Goal: Task Accomplishment & Management: Manage account settings

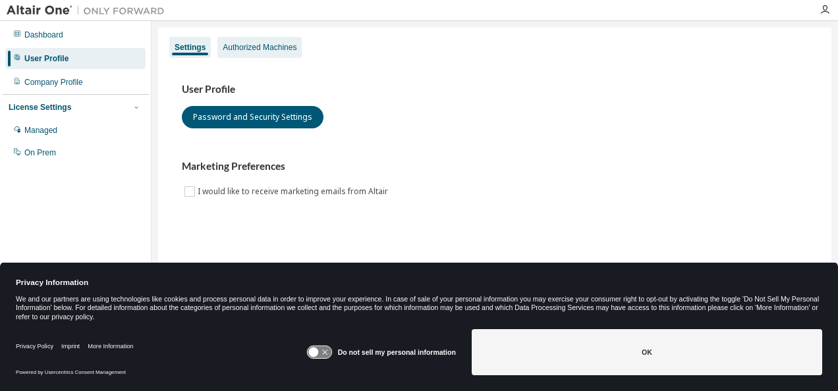
click at [245, 49] on div "Authorized Machines" at bounding box center [260, 47] width 74 height 11
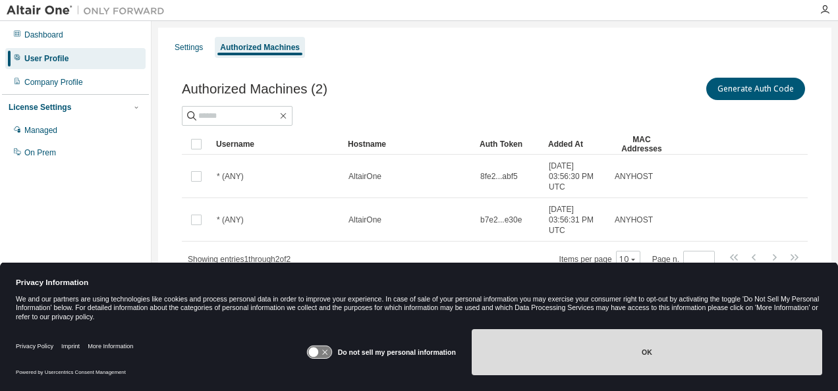
click at [538, 352] on button "OK" at bounding box center [647, 352] width 351 height 46
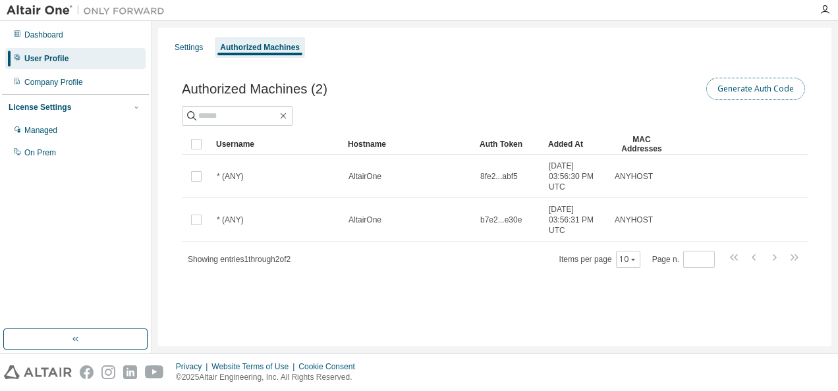
click at [766, 86] on button "Generate Auth Code" at bounding box center [755, 89] width 99 height 22
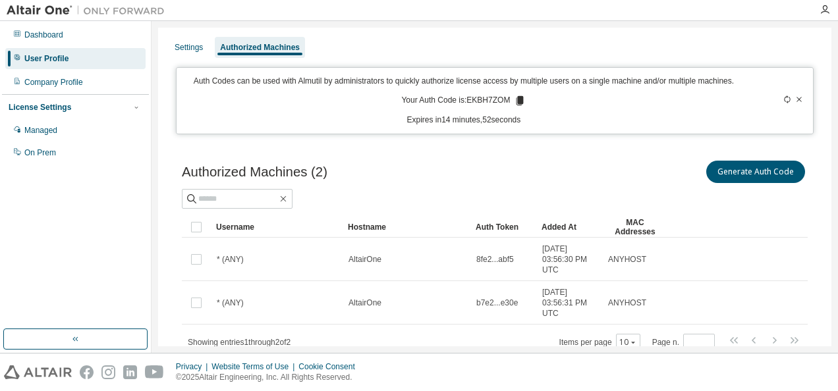
click at [485, 98] on p "Your Auth Code is: EKBH7ZOM" at bounding box center [463, 101] width 125 height 12
click at [46, 128] on div "Managed" at bounding box center [40, 130] width 33 height 11
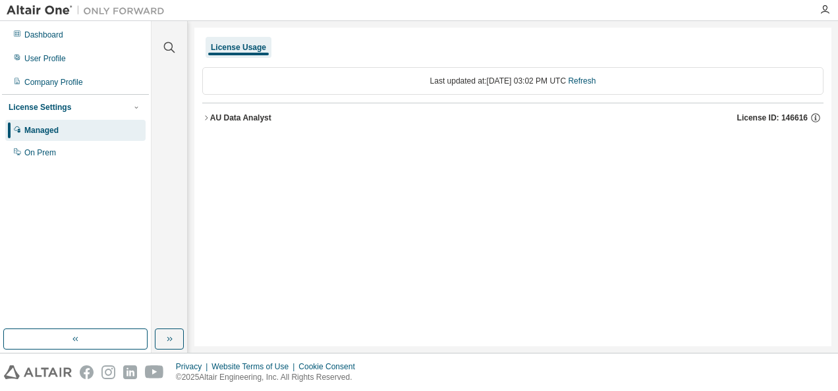
click at [211, 115] on div "AU Data Analyst" at bounding box center [240, 118] width 61 height 11
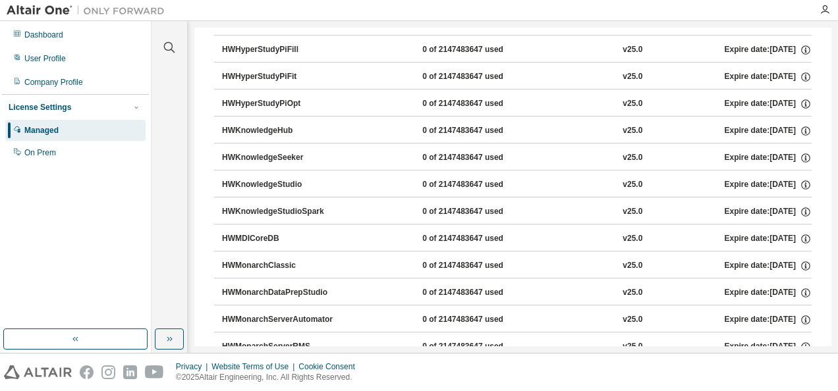
scroll to position [659, 0]
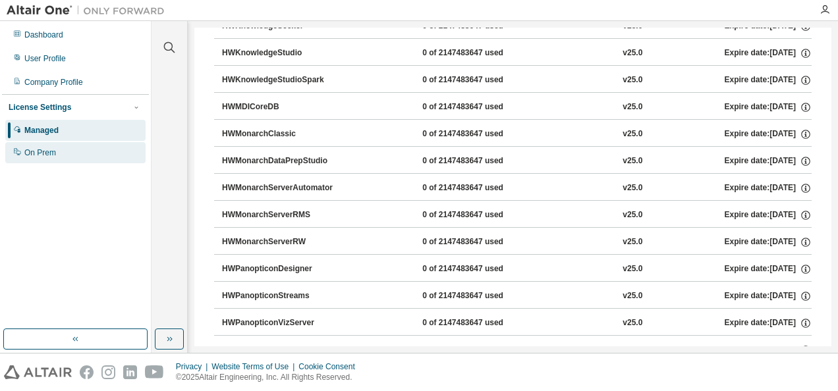
click at [28, 154] on div "On Prem" at bounding box center [40, 153] width 32 height 11
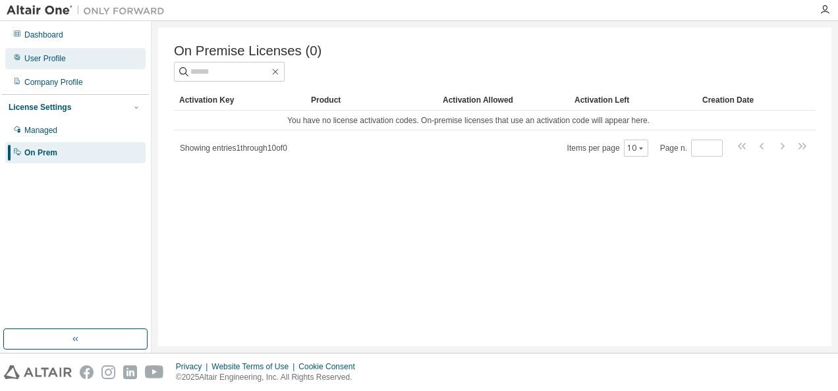
click at [69, 61] on div "User Profile" at bounding box center [75, 58] width 140 height 21
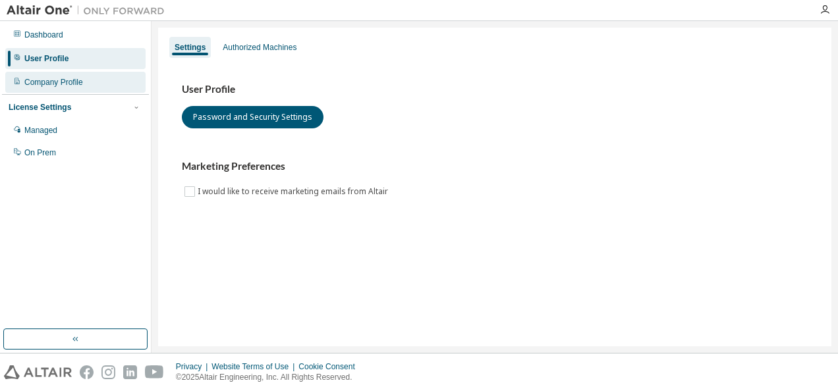
click at [69, 78] on div "Company Profile" at bounding box center [53, 82] width 59 height 11
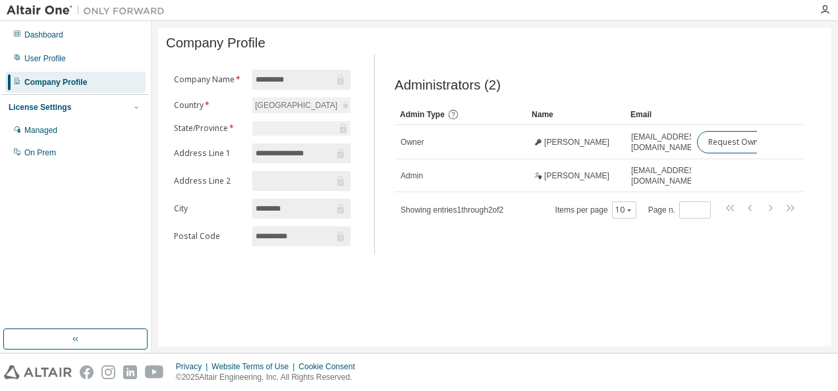
drag, startPoint x: 461, startPoint y: 349, endPoint x: 485, endPoint y: 352, distance: 24.5
click at [485, 352] on div "**********" at bounding box center [495, 187] width 687 height 332
click at [76, 42] on div "Dashboard" at bounding box center [75, 34] width 140 height 21
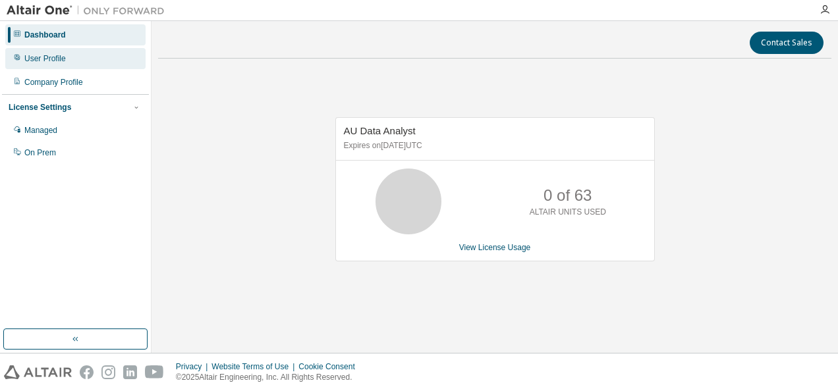
click at [78, 58] on div "User Profile" at bounding box center [75, 58] width 140 height 21
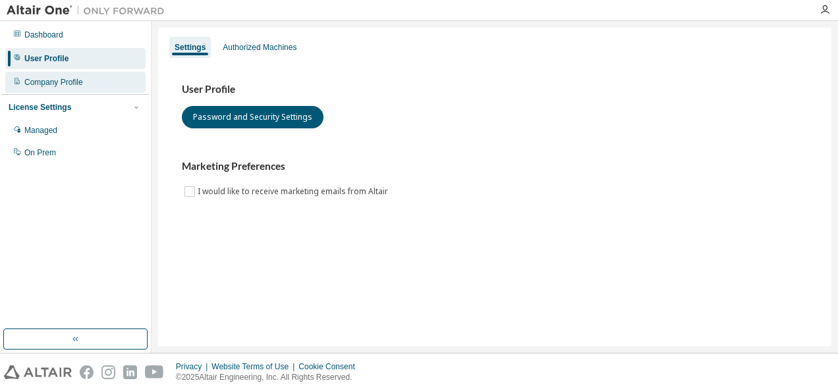
click at [79, 79] on div "Company Profile" at bounding box center [53, 82] width 59 height 11
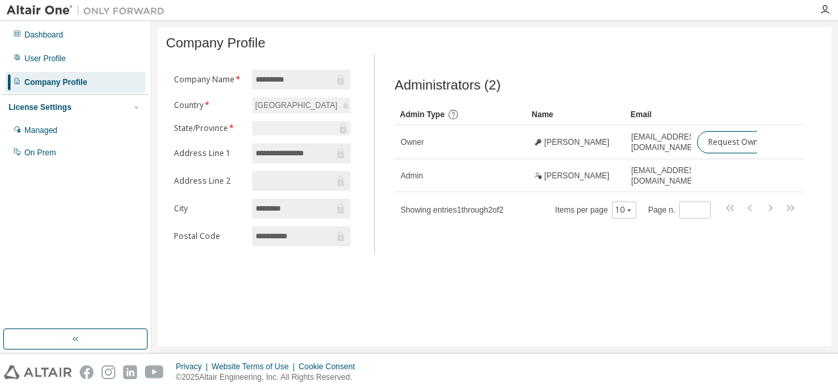
click at [38, 8] on img at bounding box center [89, 10] width 165 height 13
click at [30, 32] on div "Dashboard" at bounding box center [43, 35] width 39 height 11
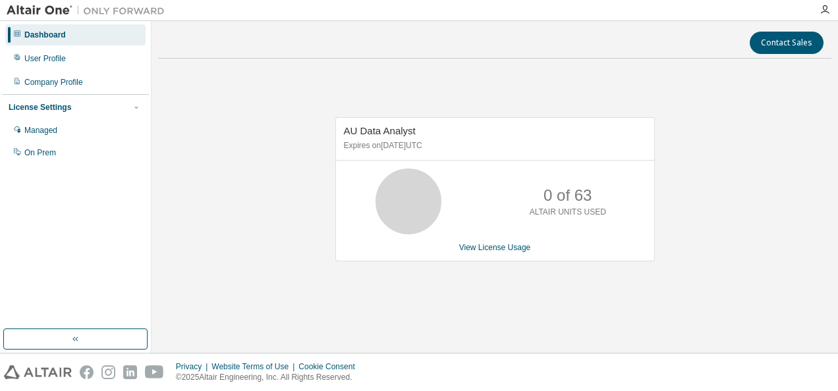
click at [124, 11] on img at bounding box center [89, 10] width 165 height 13
click at [830, 12] on div at bounding box center [825, 10] width 26 height 11
click at [824, 10] on icon "button" at bounding box center [825, 10] width 11 height 11
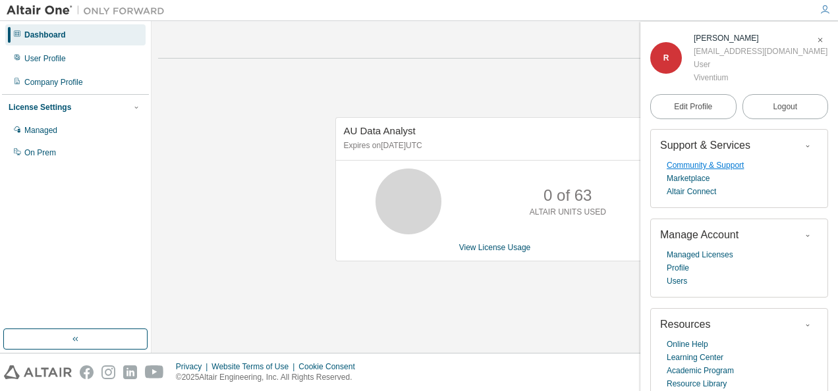
click at [715, 166] on link "Community & Support" at bounding box center [705, 165] width 77 height 13
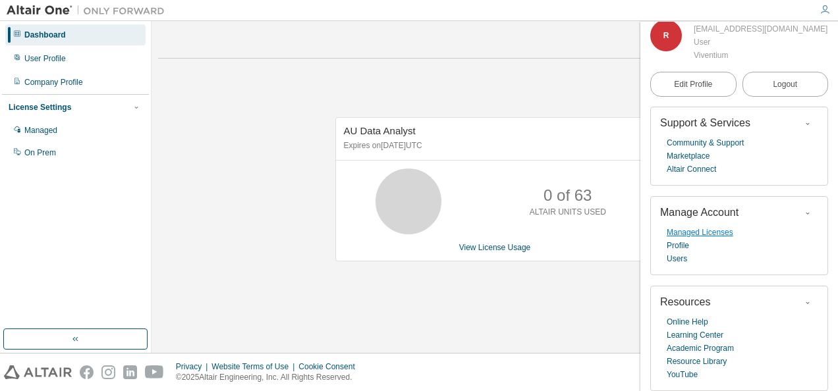
click at [693, 231] on link "Managed Licenses" at bounding box center [700, 232] width 67 height 13
click at [679, 258] on link "Users" at bounding box center [677, 258] width 20 height 13
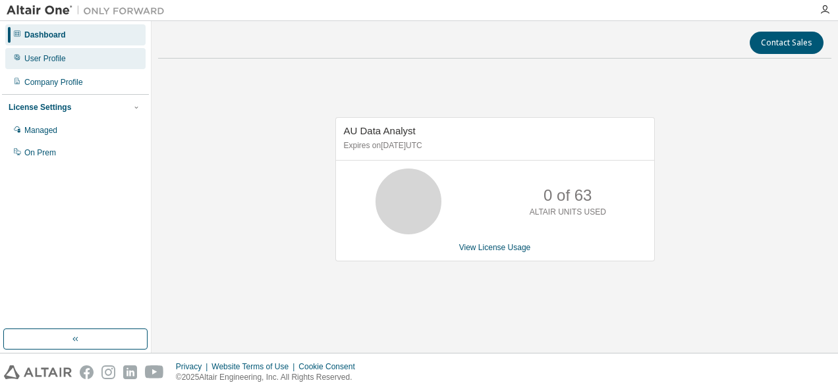
click at [50, 65] on div "User Profile" at bounding box center [75, 58] width 140 height 21
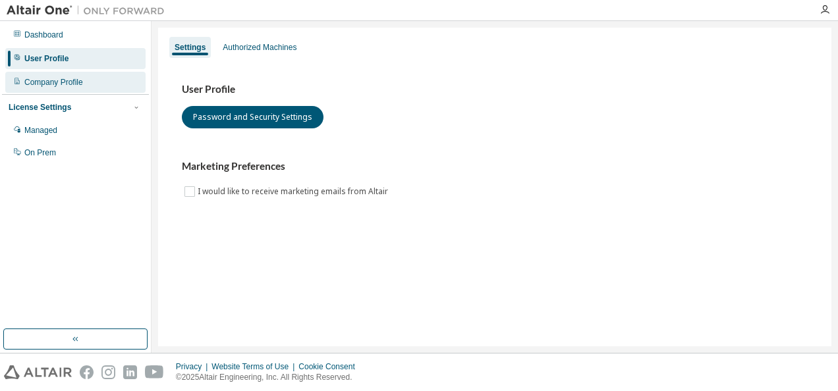
click at [49, 77] on div "Company Profile" at bounding box center [75, 82] width 140 height 21
